Goal: Use online tool/utility: Utilize a website feature to perform a specific function

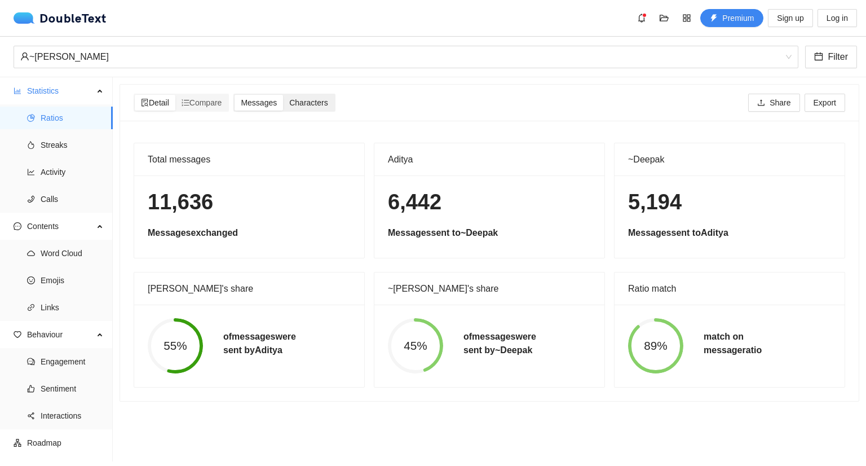
click at [324, 96] on div "Characters" at bounding box center [308, 103] width 51 height 16
click at [283, 95] on input "Characters" at bounding box center [283, 95] width 0 height 0
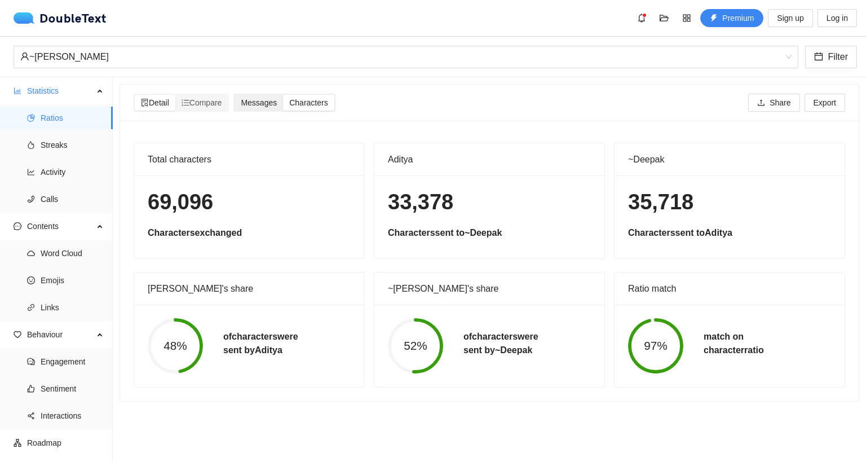
click at [252, 102] on span "Messages" at bounding box center [259, 102] width 36 height 9
click at [234, 95] on input "Messages" at bounding box center [234, 95] width 0 height 0
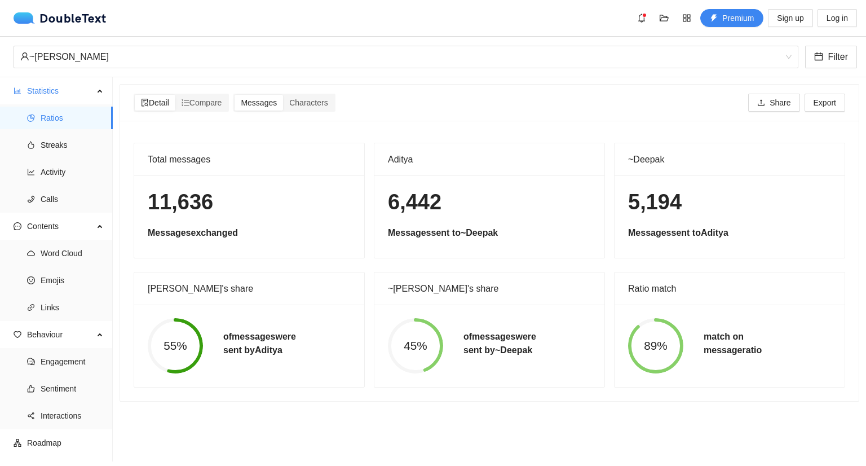
drag, startPoint x: 144, startPoint y: 158, endPoint x: 264, endPoint y: 240, distance: 144.9
click at [264, 240] on div "Total messages 11,636 Messages exchanged" at bounding box center [249, 201] width 231 height 116
click at [264, 240] on div "11,636 Messages exchanged" at bounding box center [249, 216] width 230 height 82
click at [525, 116] on div "Detail Compare Messages Characters Share Export" at bounding box center [489, 103] width 711 height 36
click at [98, 19] on div "DoubleText" at bounding box center [60, 17] width 93 height 11
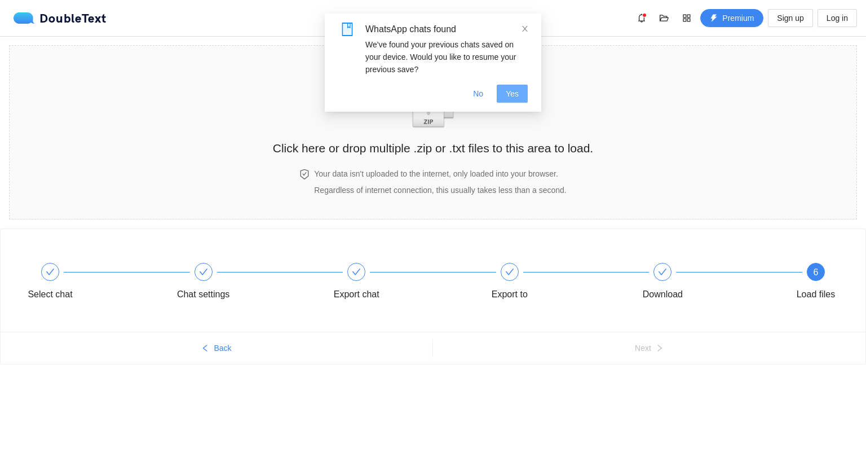
click at [511, 96] on span "Yes" at bounding box center [512, 93] width 13 height 12
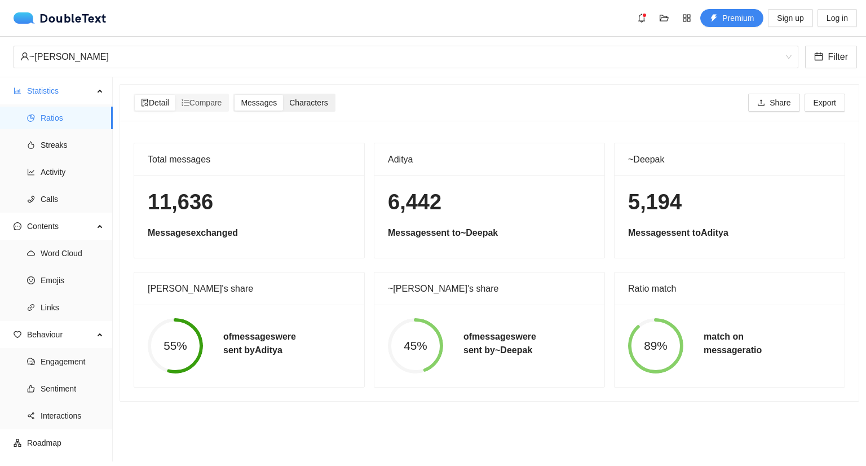
click at [310, 100] on span "Characters" at bounding box center [308, 102] width 38 height 9
click at [283, 95] on input "Characters" at bounding box center [283, 95] width 0 height 0
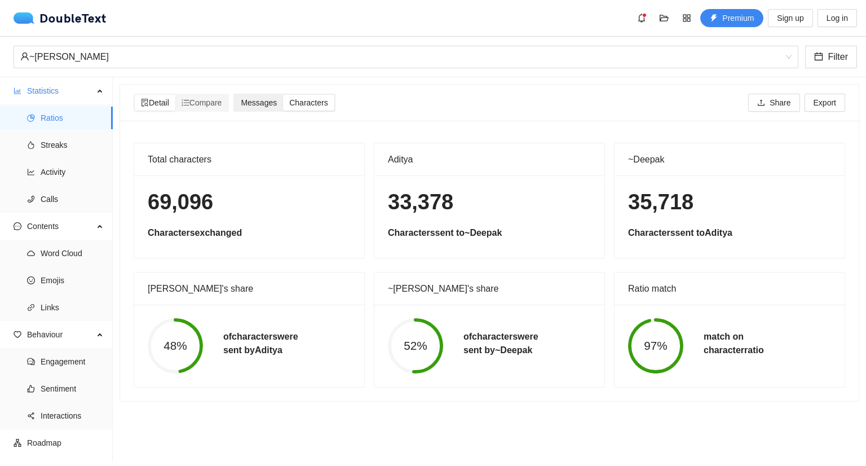
click at [277, 102] on span "Messages" at bounding box center [259, 102] width 36 height 9
click at [234, 95] on input "Messages" at bounding box center [234, 95] width 0 height 0
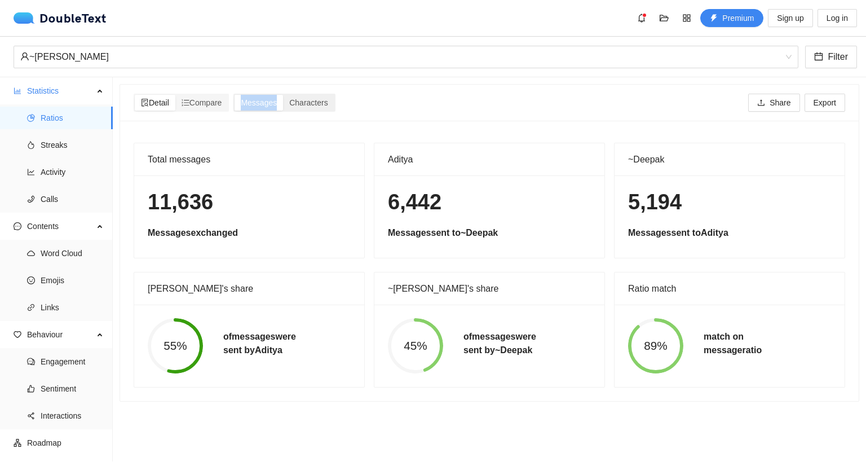
click at [277, 102] on span "Messages" at bounding box center [259, 102] width 36 height 9
click at [234, 95] on input "Messages" at bounding box center [234, 95] width 0 height 0
click at [309, 99] on span "Characters" at bounding box center [308, 102] width 38 height 9
click at [283, 95] on input "Characters" at bounding box center [283, 95] width 0 height 0
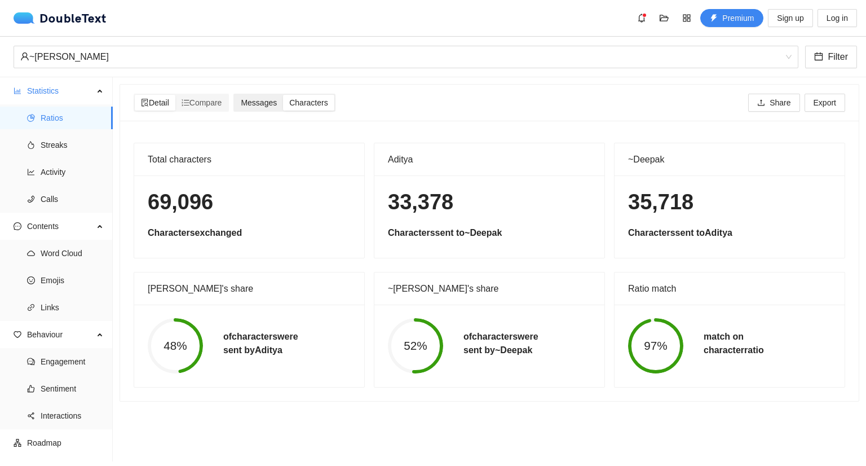
click at [271, 101] on span "Messages" at bounding box center [259, 102] width 36 height 9
click at [234, 95] on input "Messages" at bounding box center [234, 95] width 0 height 0
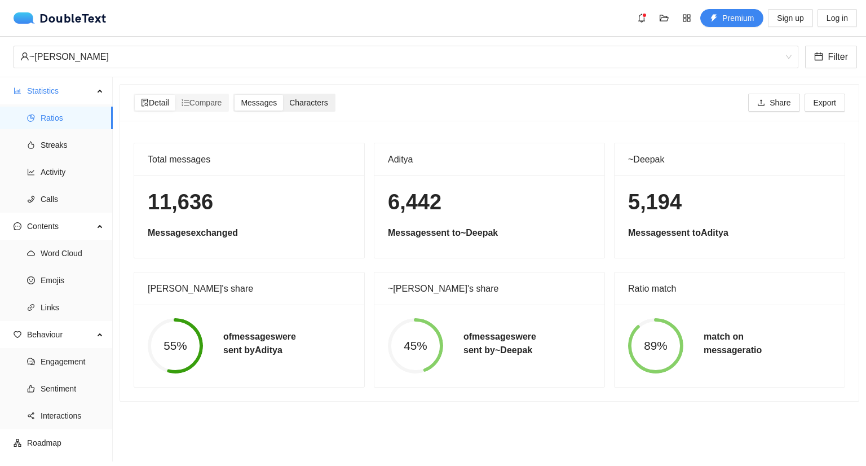
click at [301, 103] on span "Characters" at bounding box center [308, 102] width 38 height 9
click at [283, 95] on input "Characters" at bounding box center [283, 95] width 0 height 0
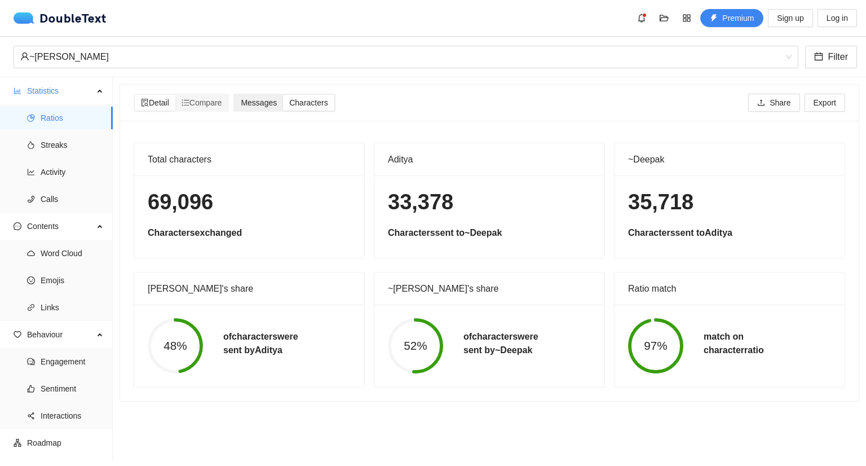
click at [272, 101] on span "Messages" at bounding box center [259, 102] width 36 height 9
click at [234, 95] on input "Messages" at bounding box center [234, 95] width 0 height 0
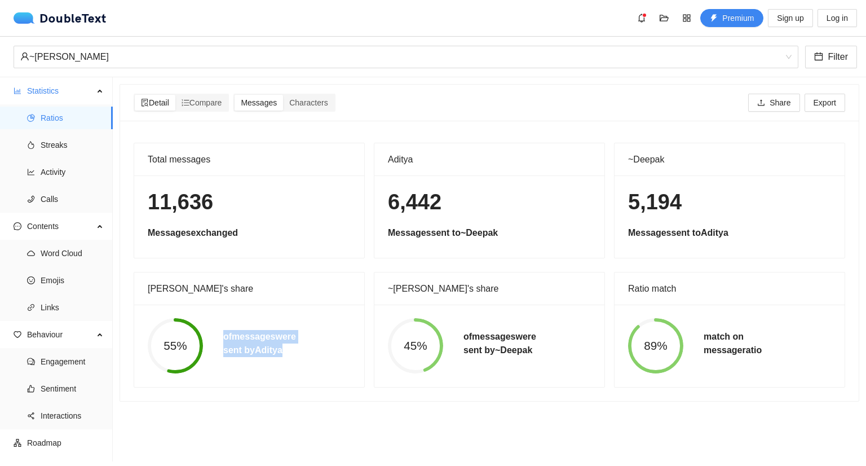
drag, startPoint x: 223, startPoint y: 336, endPoint x: 305, endPoint y: 357, distance: 84.7
click at [305, 357] on div "55% of messages were sent by Aditya" at bounding box center [249, 345] width 223 height 55
copy h5 "of messages were sent by Aditya"
click at [305, 357] on div "55% of messages were sent by Aditya" at bounding box center [249, 345] width 223 height 55
click at [203, 103] on span "Compare" at bounding box center [201, 102] width 41 height 9
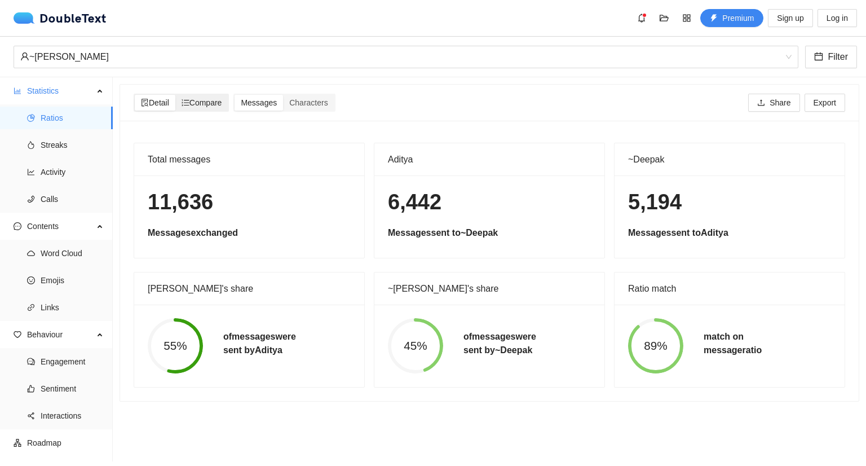
click at [175, 95] on input "Compare" at bounding box center [175, 95] width 0 height 0
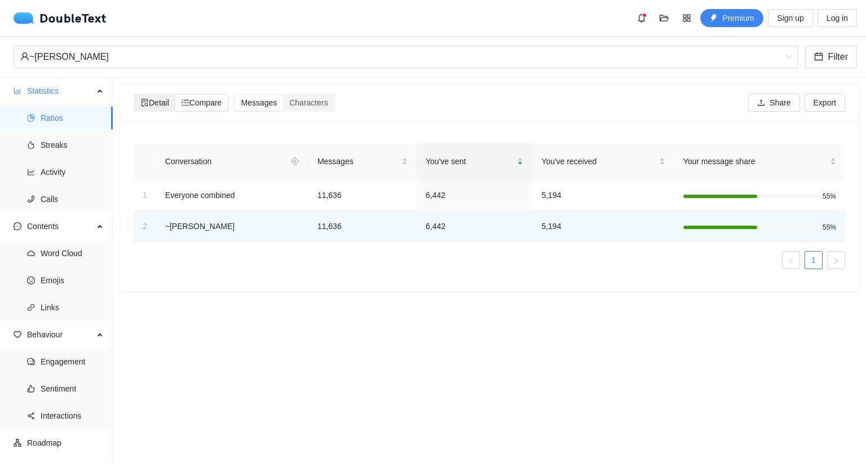
click at [151, 101] on span "Detail" at bounding box center [155, 102] width 28 height 9
click at [135, 95] on input "Detail" at bounding box center [135, 95] width 0 height 0
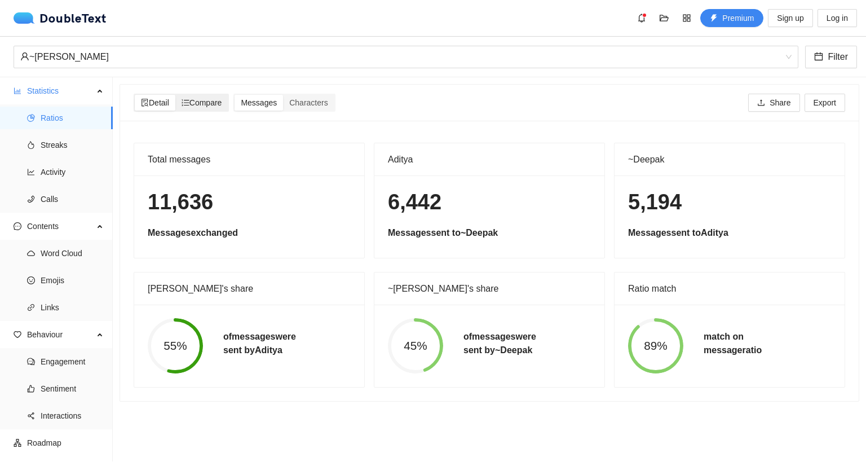
click at [210, 102] on span "Compare" at bounding box center [201, 102] width 41 height 9
click at [175, 95] on input "Compare" at bounding box center [175, 95] width 0 height 0
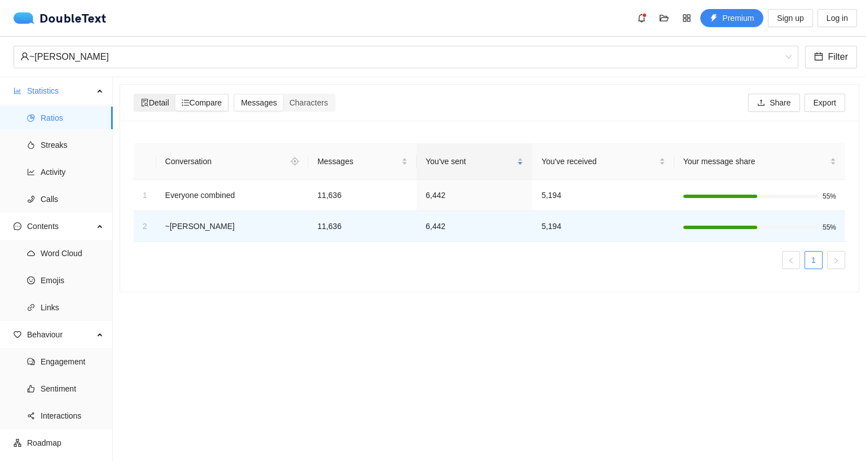
click at [165, 102] on span "Detail" at bounding box center [155, 102] width 28 height 9
click at [135, 95] on input "Detail" at bounding box center [135, 95] width 0 height 0
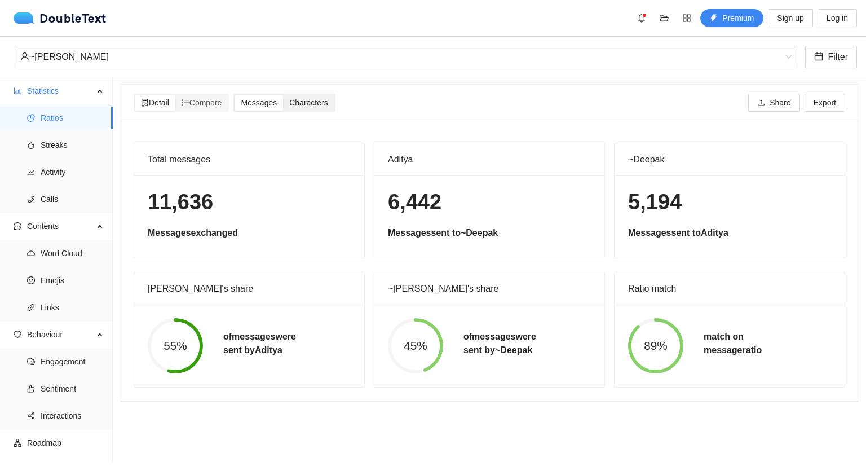
click at [305, 107] on span "Characters" at bounding box center [308, 102] width 38 height 9
click at [283, 95] on input "Characters" at bounding box center [283, 95] width 0 height 0
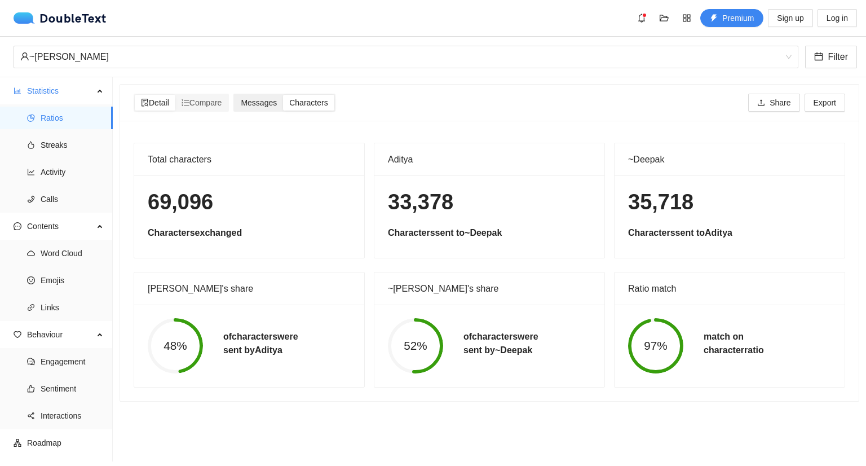
click at [277, 106] on span "Messages" at bounding box center [259, 102] width 36 height 9
click at [234, 95] on input "Messages" at bounding box center [234, 95] width 0 height 0
